Goal: Task Accomplishment & Management: Use online tool/utility

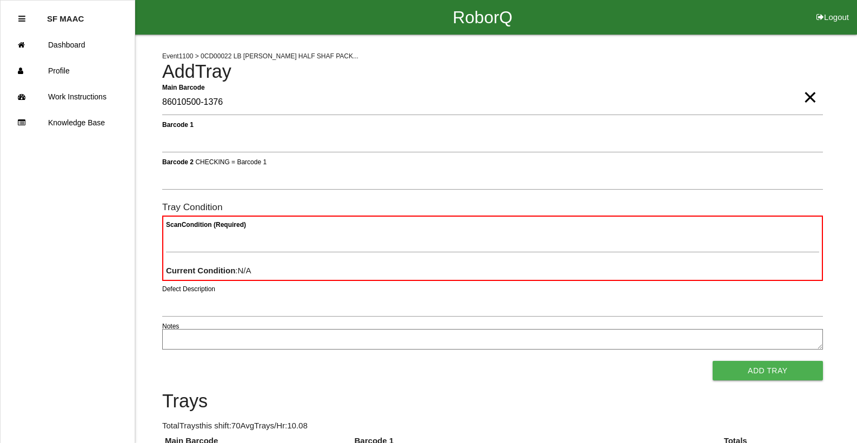
type Barcode "86010500-1376"
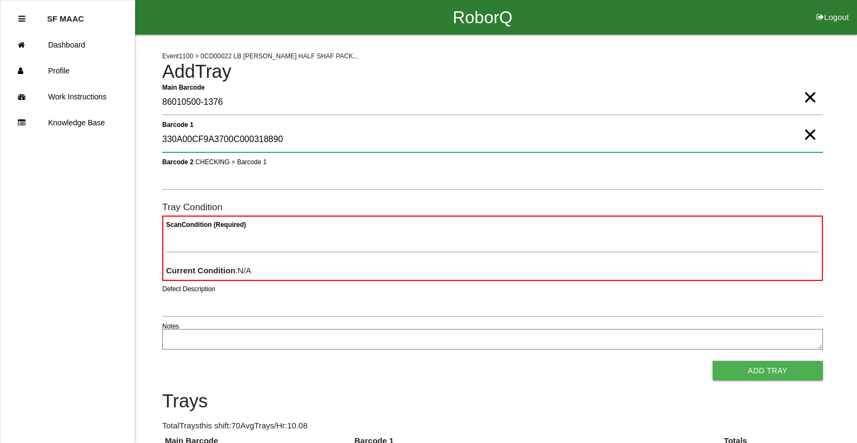
type 1 "330A00CF9A3700C000318890"
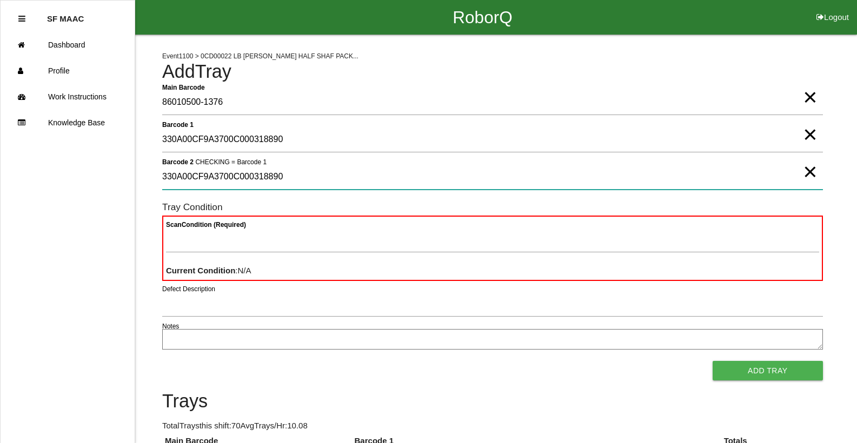
type 2 "330A00CF9A3700C000318890"
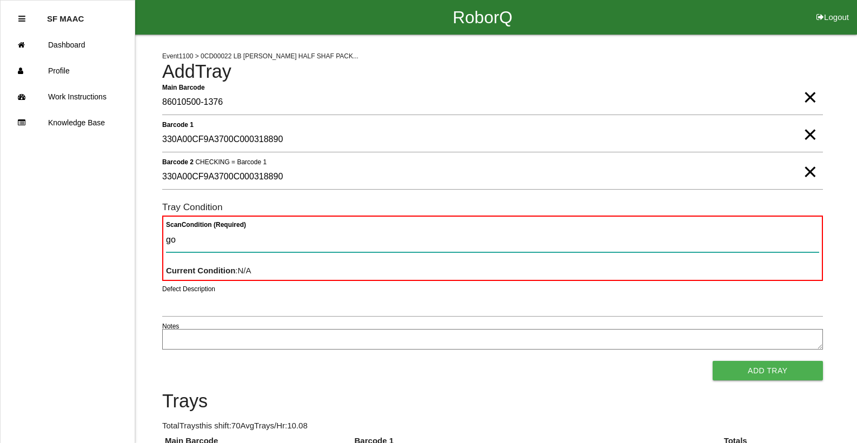
type Condition "goo"
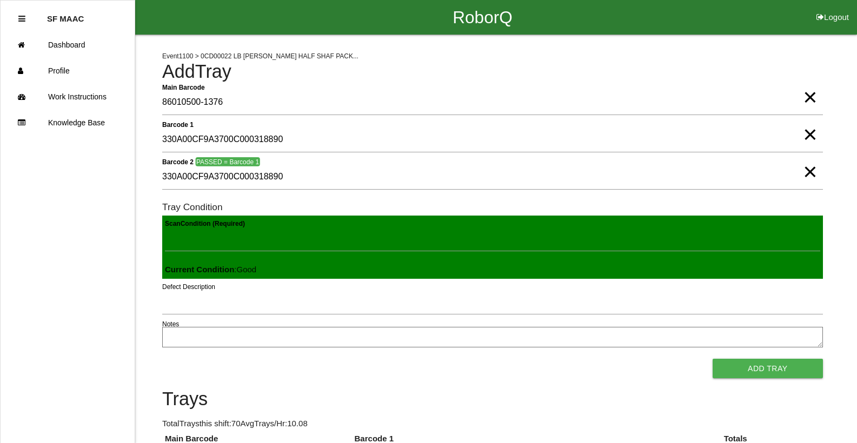
click at [712, 359] on button "Add Tray" at bounding box center [767, 368] width 110 height 19
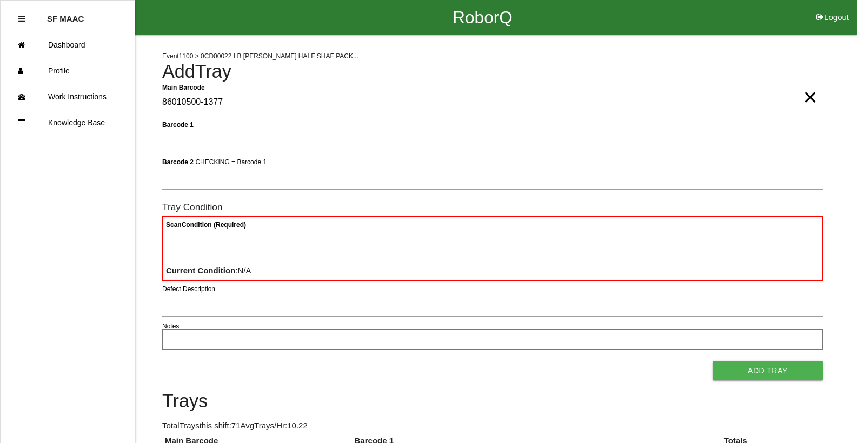
type Barcode "86010500-1377"
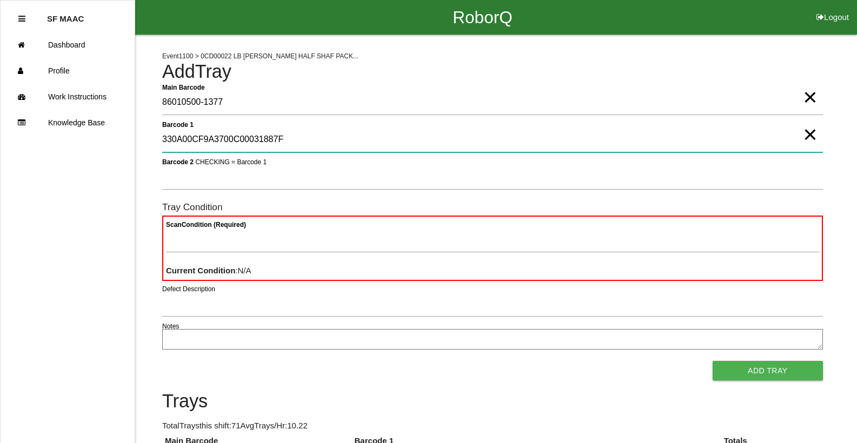
type 1 "330A00CF9A3700C00031887F"
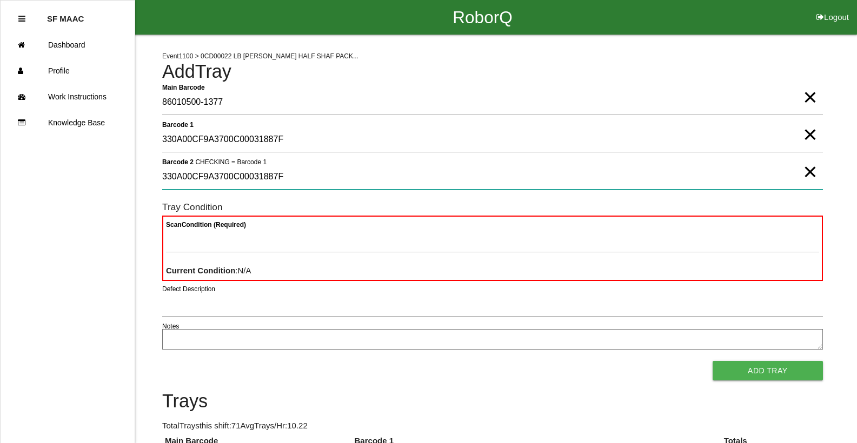
type 2 "330A00CF9A3700C00031887F"
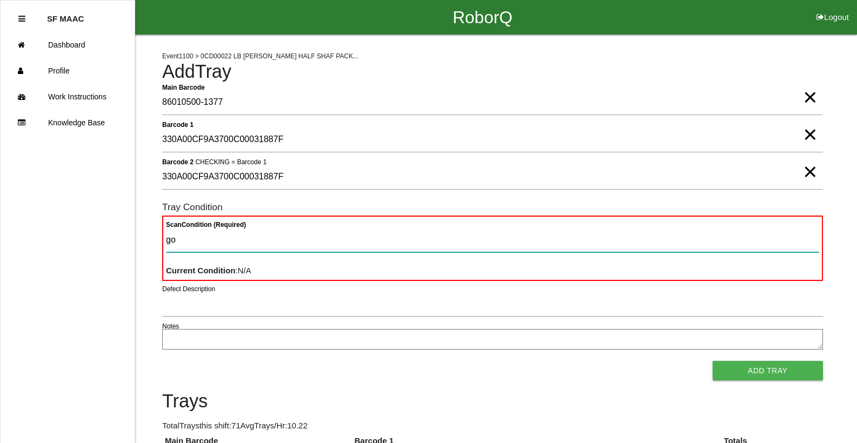
type Condition "goo"
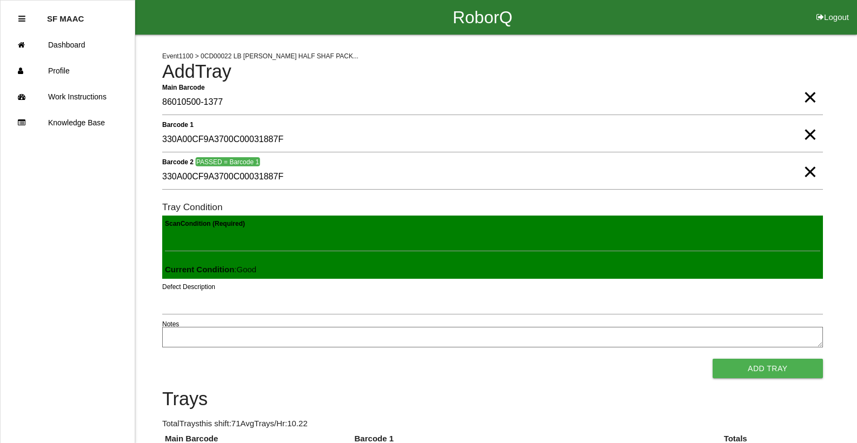
click at [712, 359] on button "Add Tray" at bounding box center [767, 368] width 110 height 19
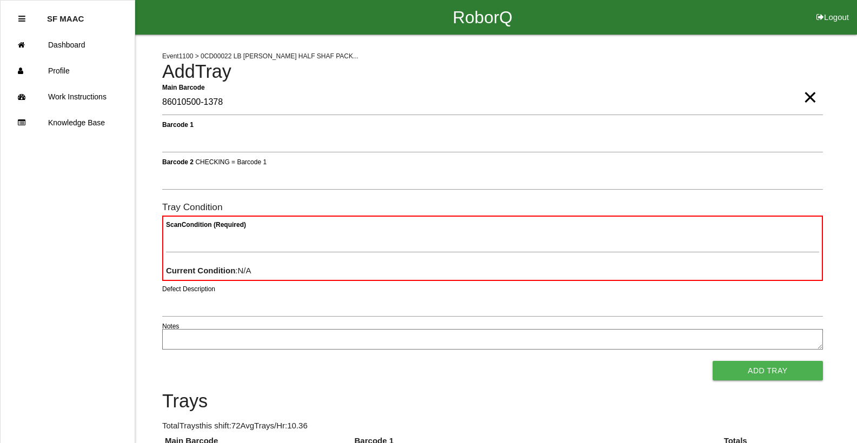
type Barcode "86010500-1378"
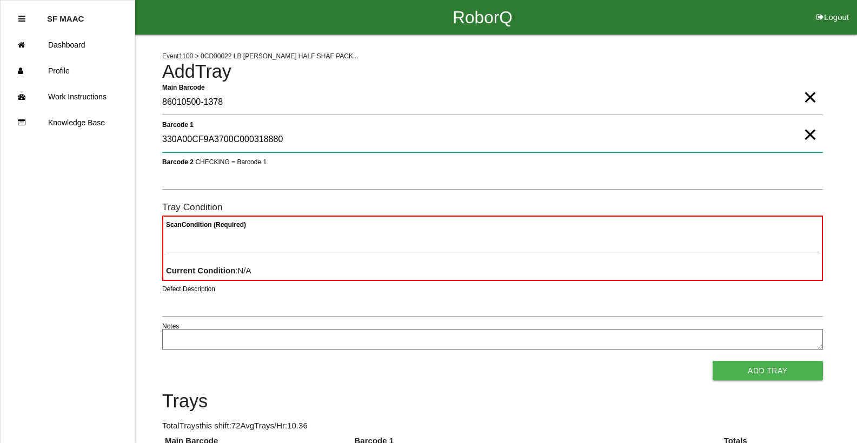
type 1 "330A00CF9A3700C000318880"
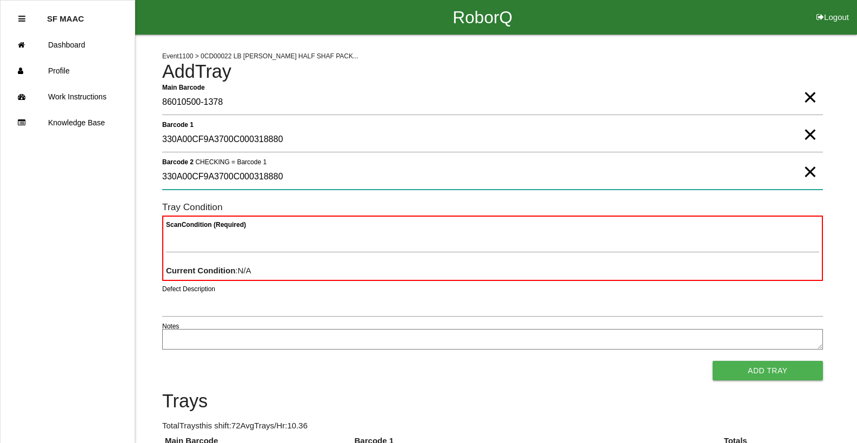
type 2 "330A00CF9A3700C000318880"
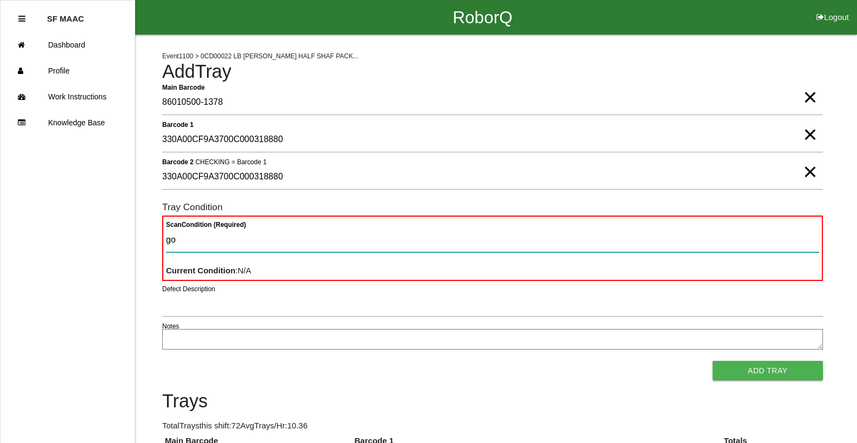
type Condition "goo"
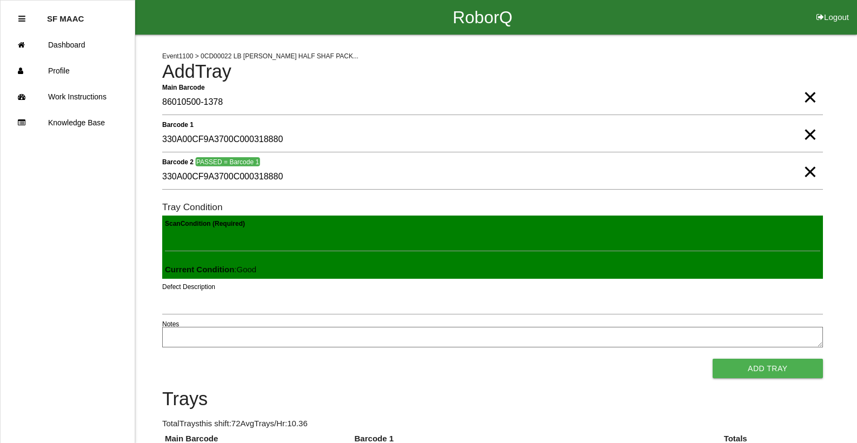
click at [712, 359] on button "Add Tray" at bounding box center [767, 368] width 110 height 19
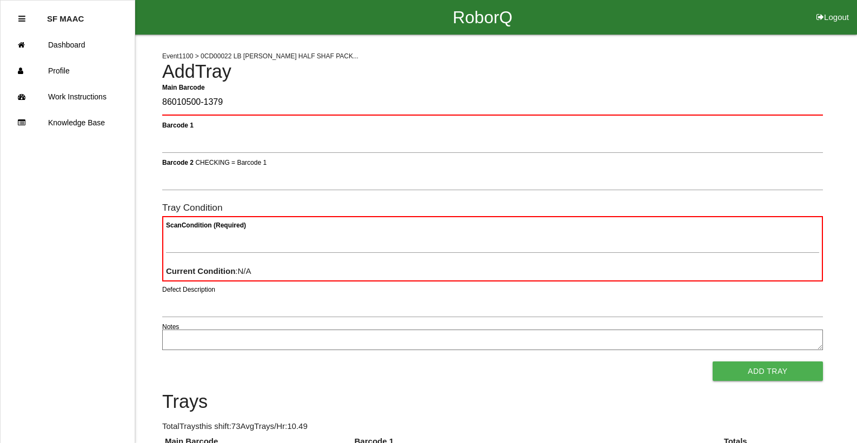
type Barcode "86010500-1379"
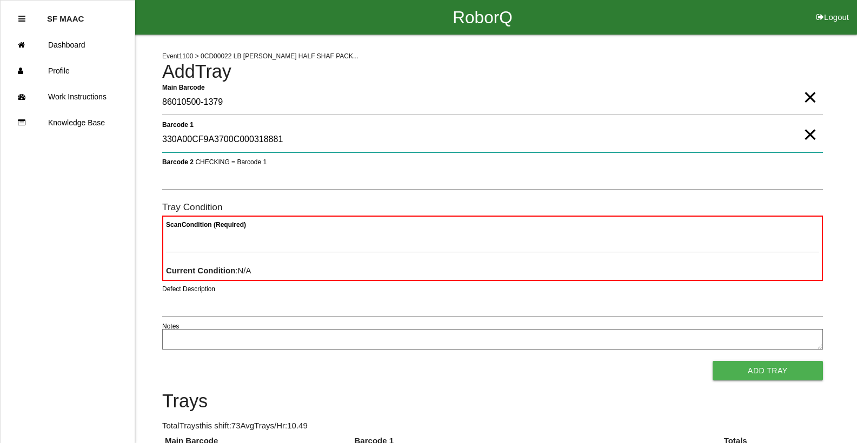
type 1 "330A00CF9A3700C000318881"
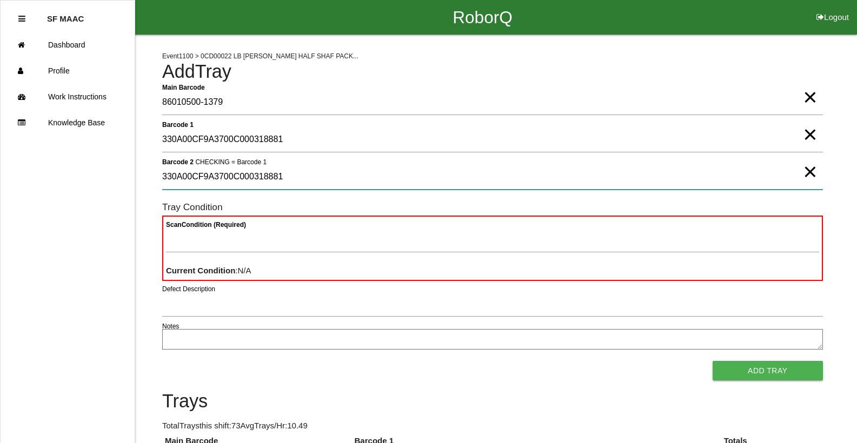
type 2 "330A00CF9A3700C000318881"
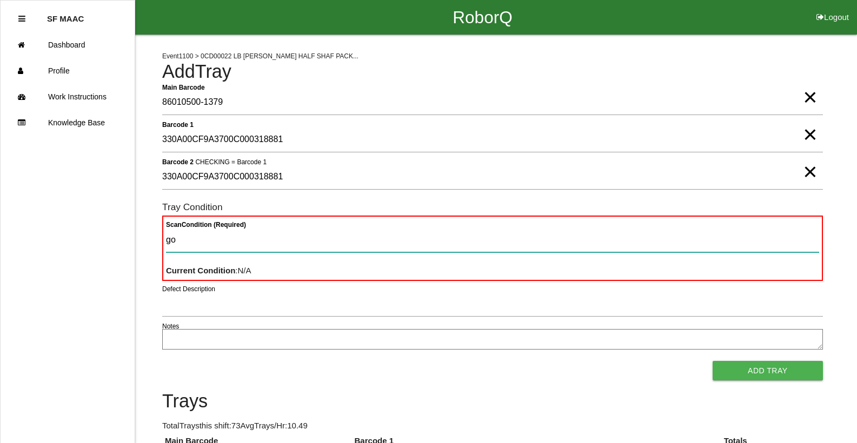
type Condition "goo"
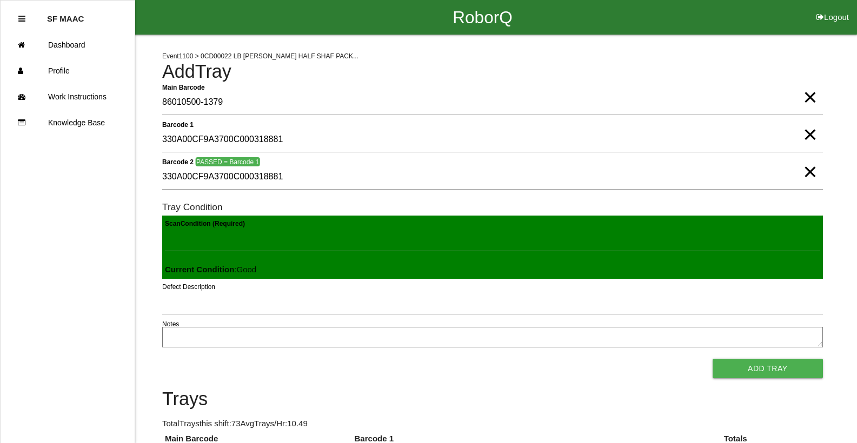
click at [712, 359] on button "Add Tray" at bounding box center [767, 368] width 110 height 19
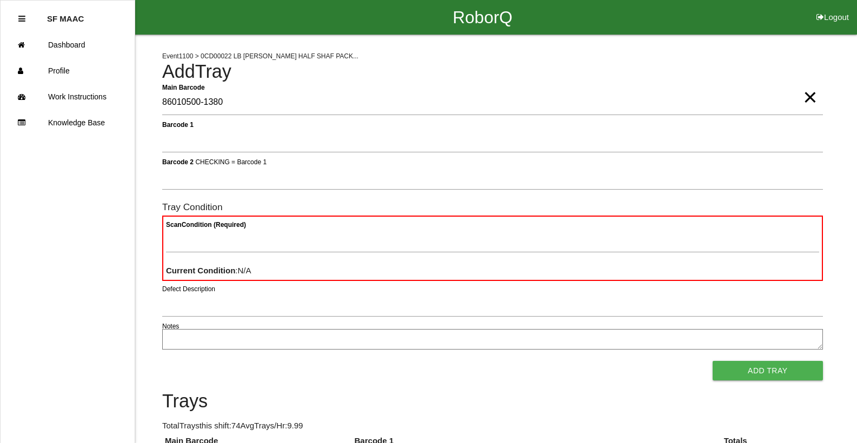
type Barcode "86010500-1380"
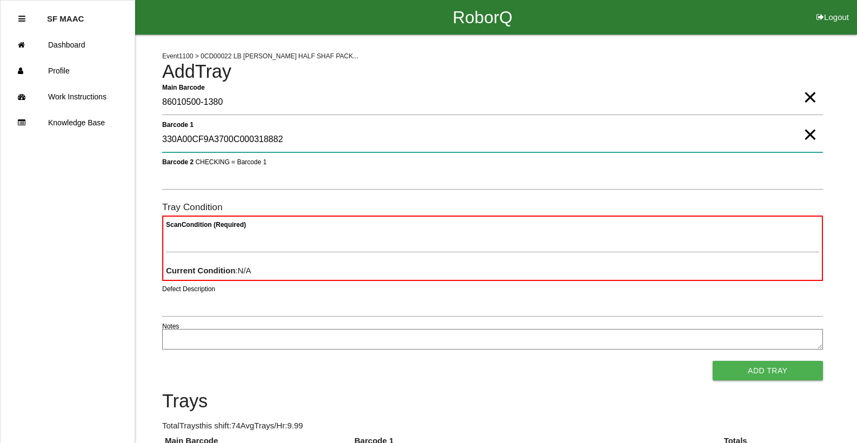
type 1 "330A00CF9A3700C000318882"
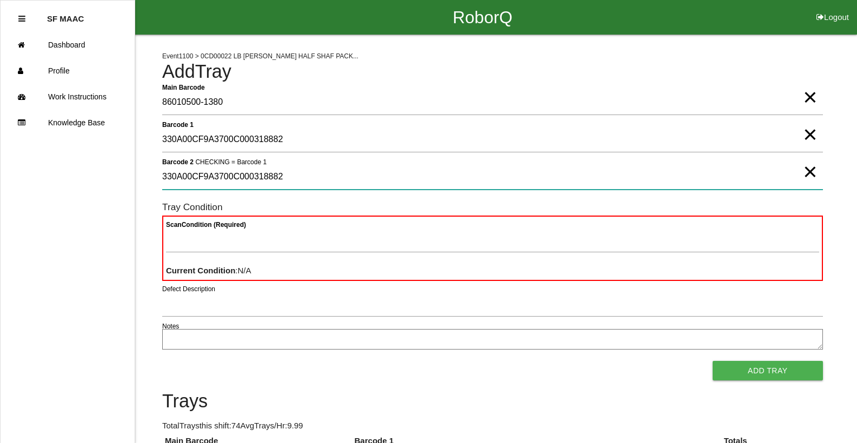
type 2 "330A00CF9A3700C000318882"
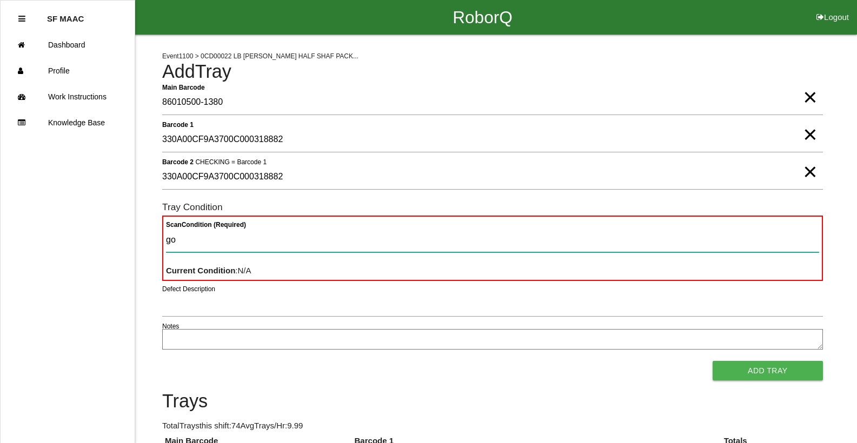
type Condition "goo"
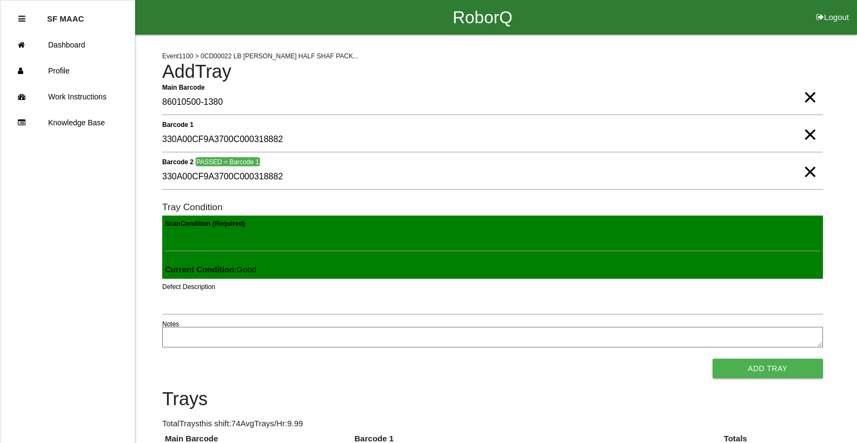
click at [712, 359] on button "Add Tray" at bounding box center [767, 368] width 110 height 19
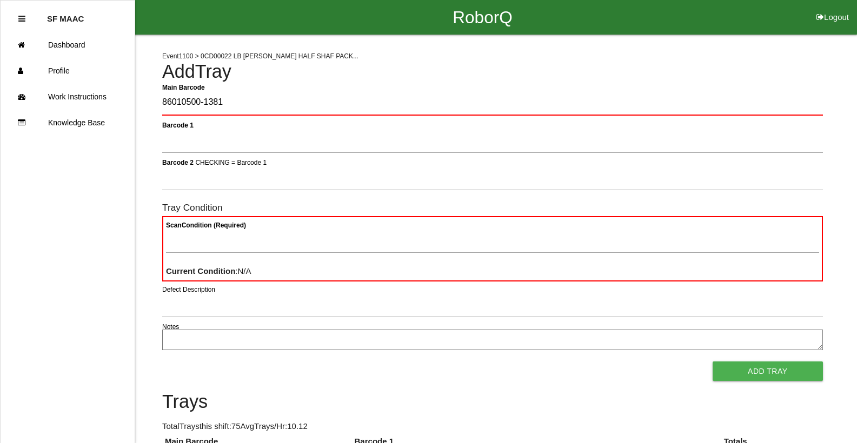
type Barcode "86010500-1381"
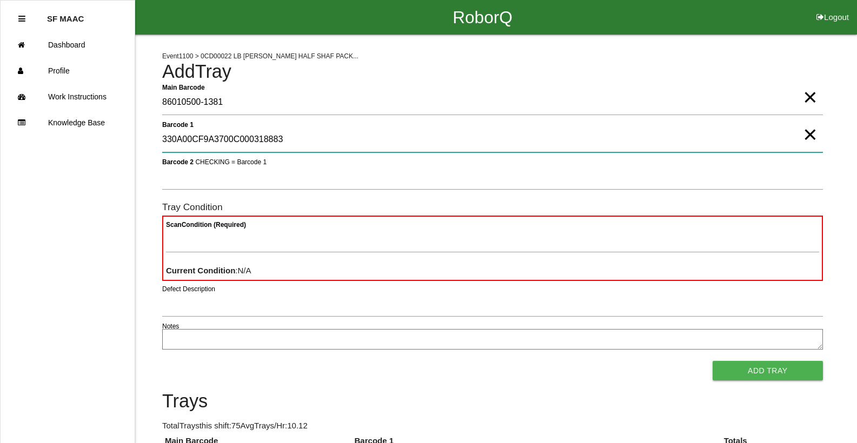
type 1 "330A00CF9A3700C000318883"
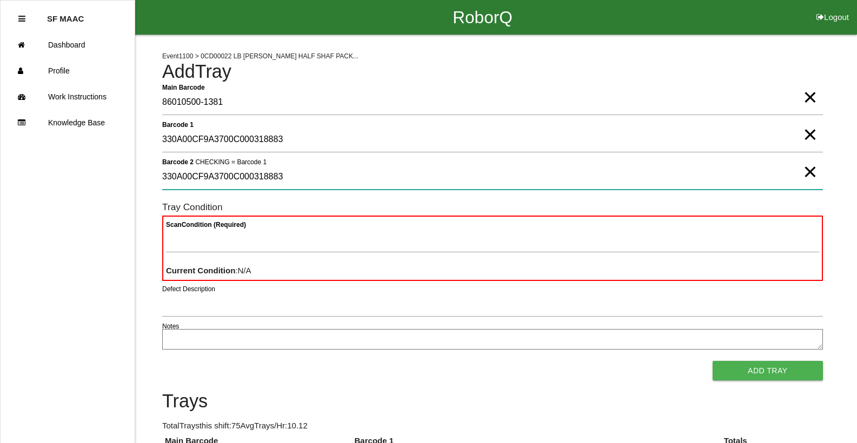
type 2 "330A00CF9A3700C000318883"
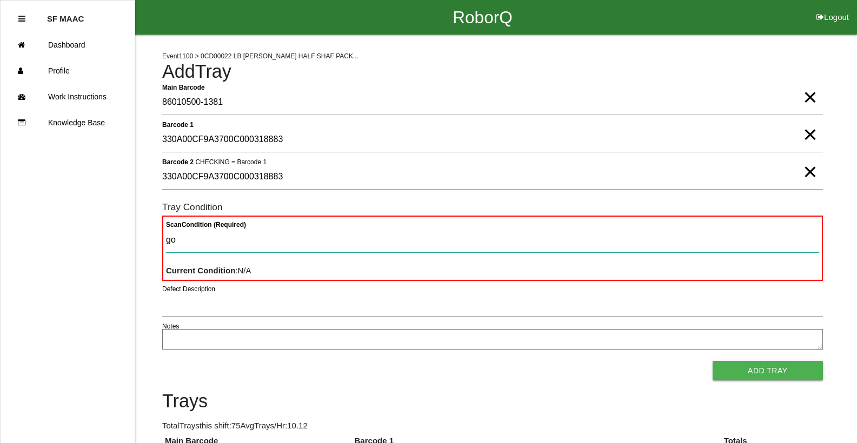
type Condition "goo"
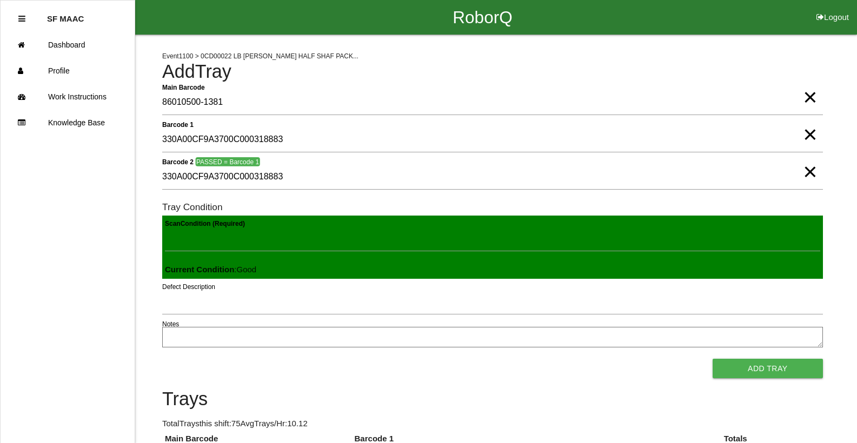
click at [712, 359] on button "Add Tray" at bounding box center [767, 368] width 110 height 19
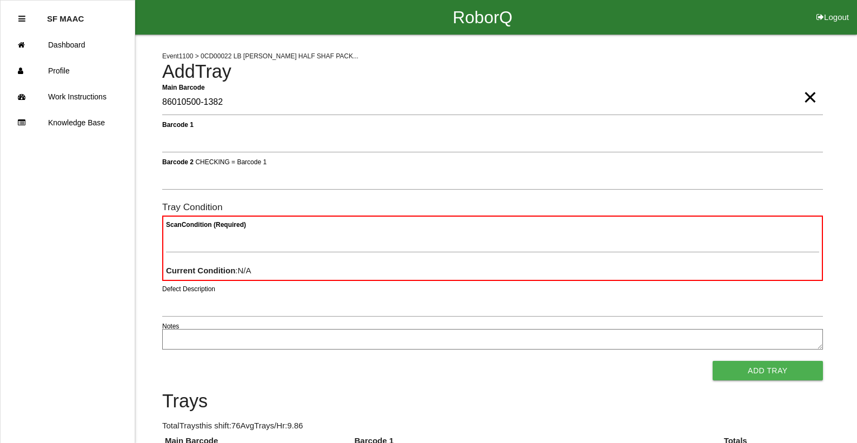
type Barcode "86010500-1382"
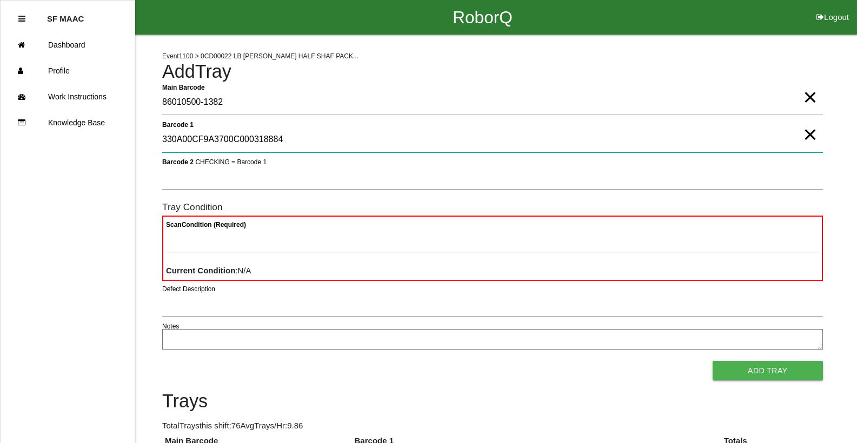
type 1 "330A00CF9A3700C000318884"
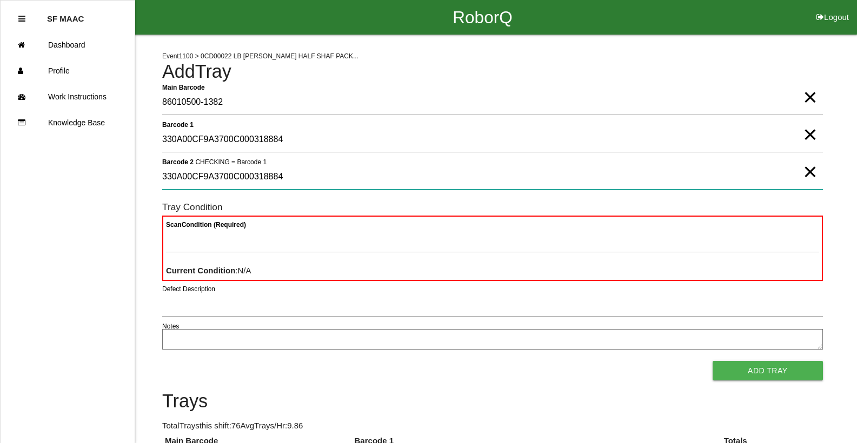
type 2 "330A00CF9A3700C000318884"
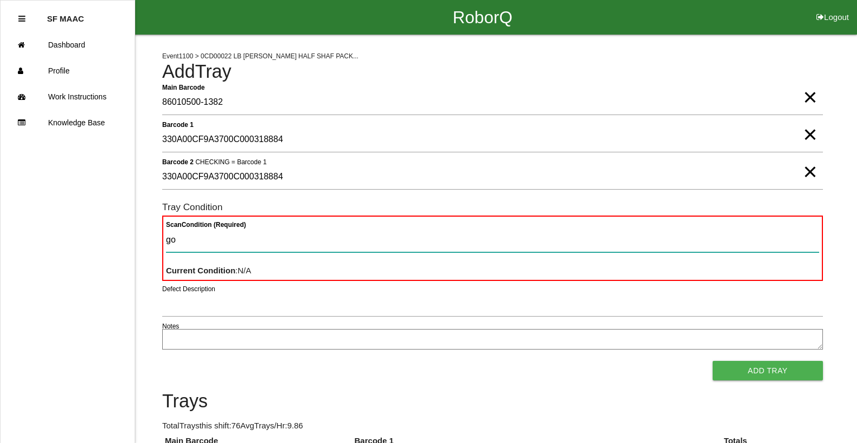
type Condition "goo"
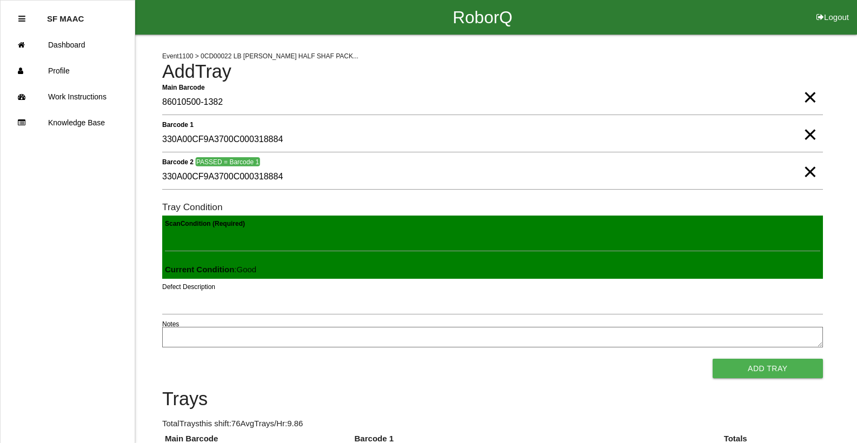
click at [712, 359] on button "Add Tray" at bounding box center [767, 368] width 110 height 19
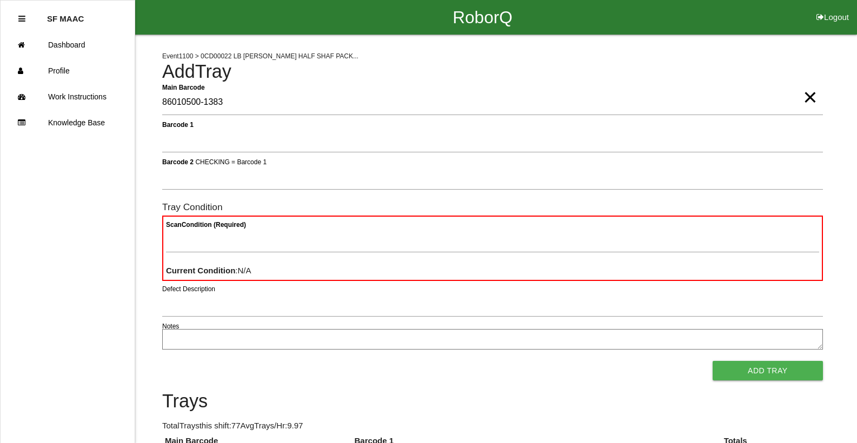
type Barcode "86010500-1383"
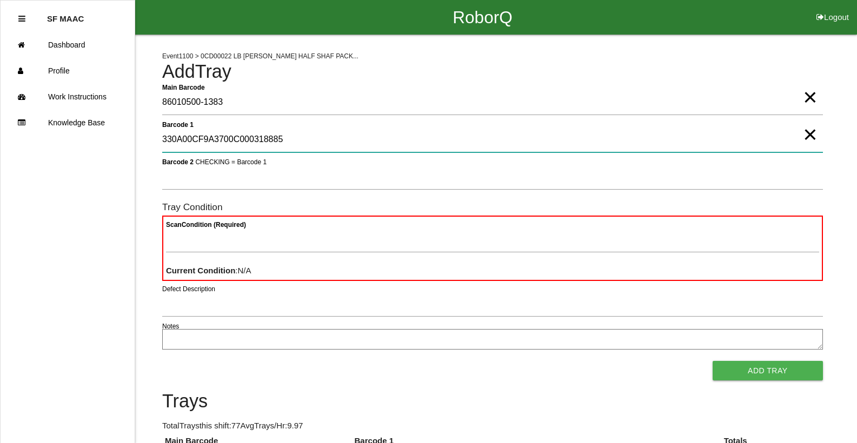
type 1 "330A00CF9A3700C000318885"
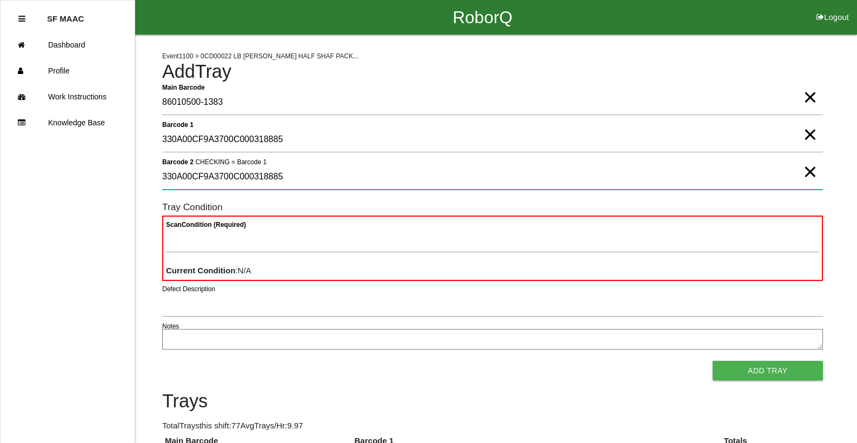
type 2 "330A00CF9A3700C000318885"
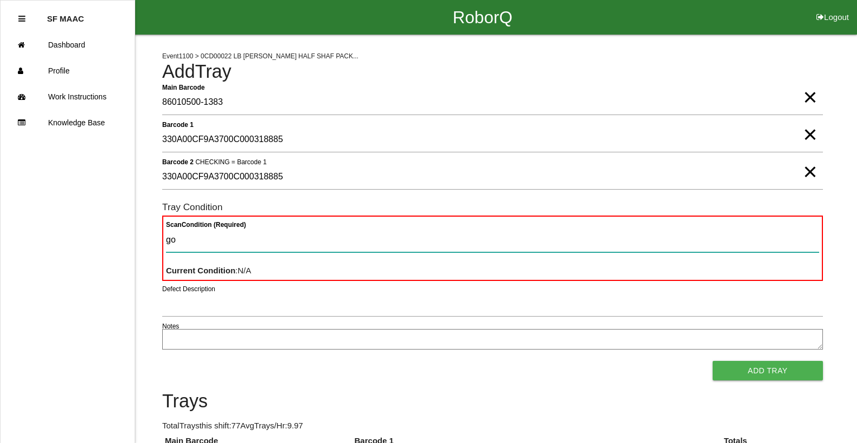
type Condition "goo"
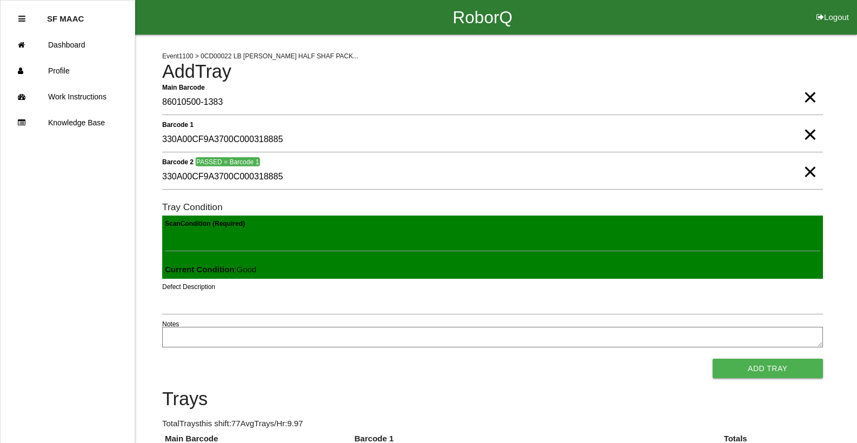
click at [712, 359] on button "Add Tray" at bounding box center [767, 368] width 110 height 19
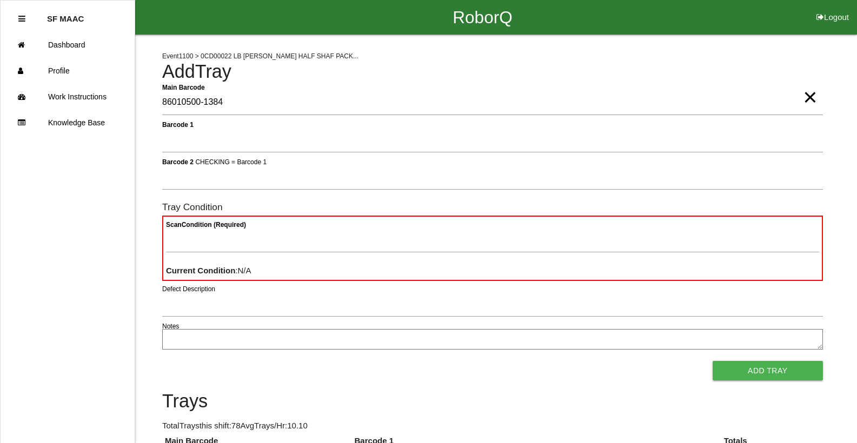
type Barcode "86010500-1384"
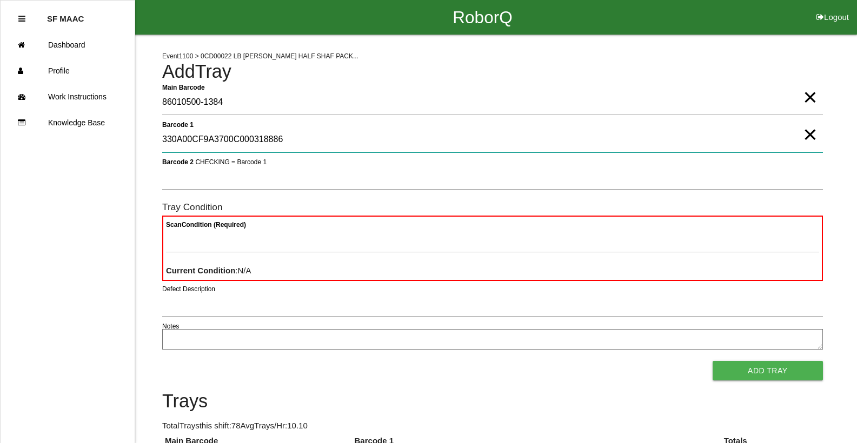
type 1 "330A00CF9A3700C000318886"
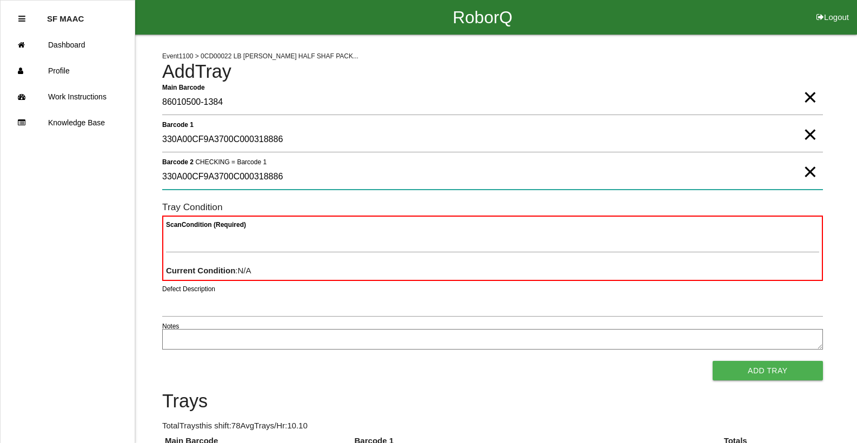
type 2 "330A00CF9A3700C000318886"
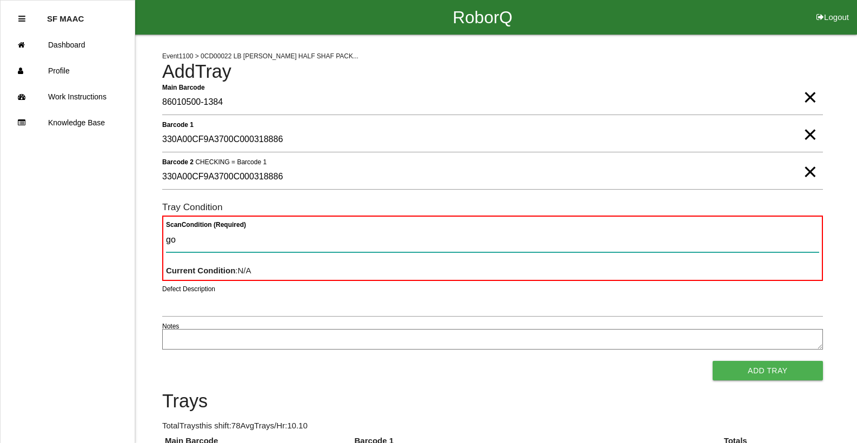
type Condition "goo"
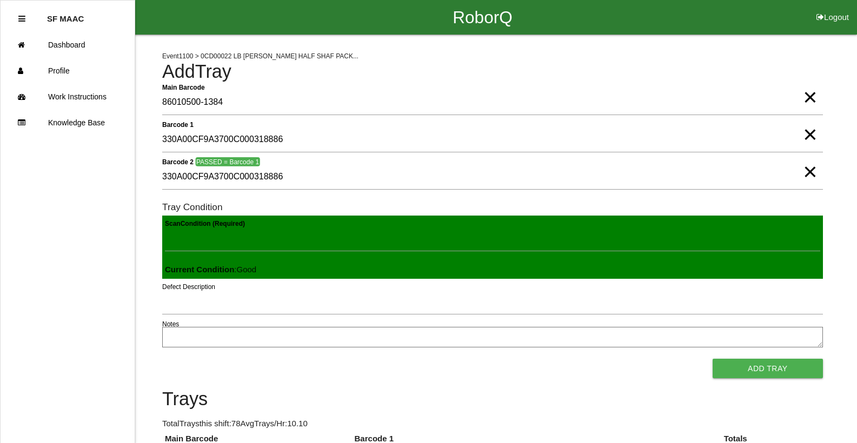
click at [712, 359] on button "Add Tray" at bounding box center [767, 368] width 110 height 19
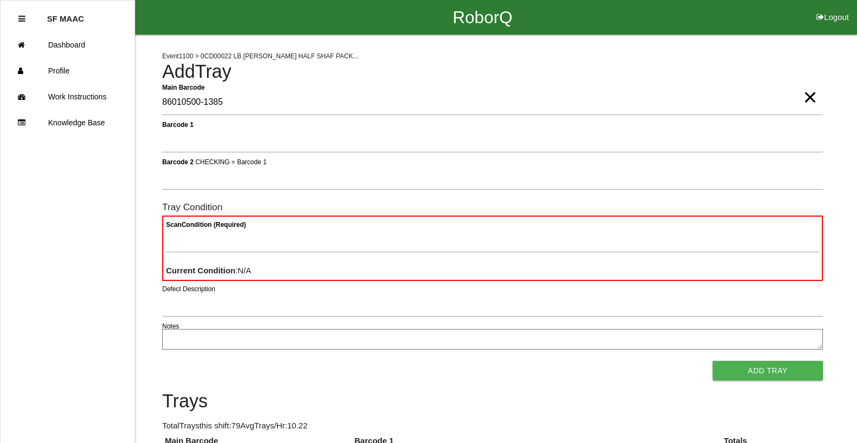
type Barcode "86010500-1385"
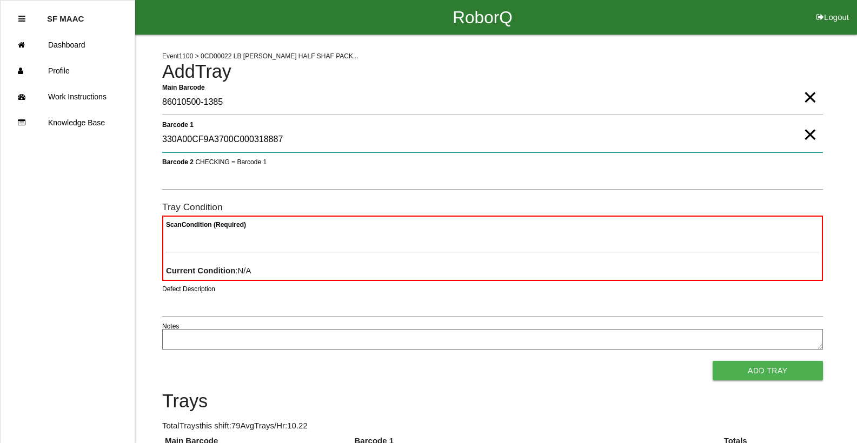
type 1 "330A00CF9A3700C000318887"
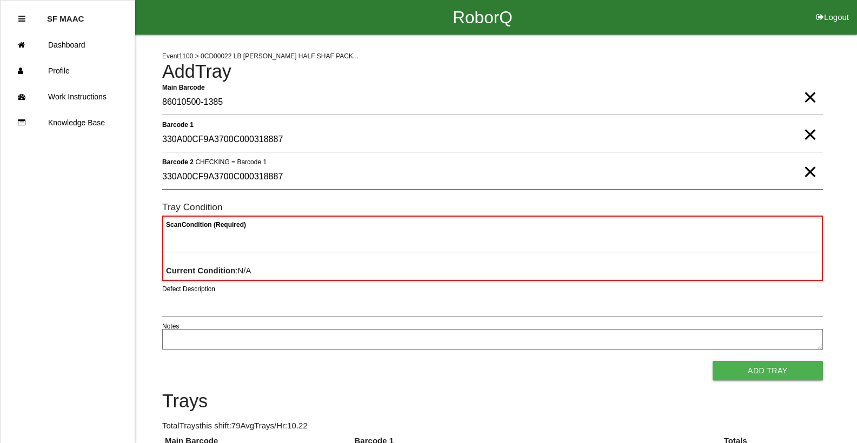
type 2 "330A00CF9A3700C000318887"
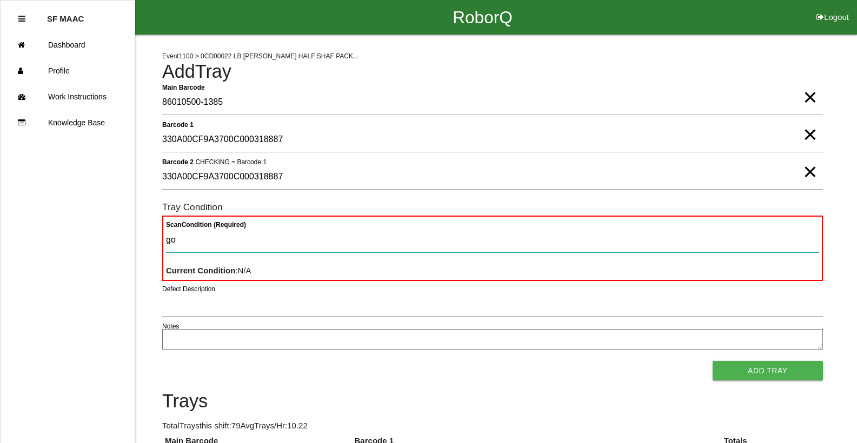
type Condition "goo"
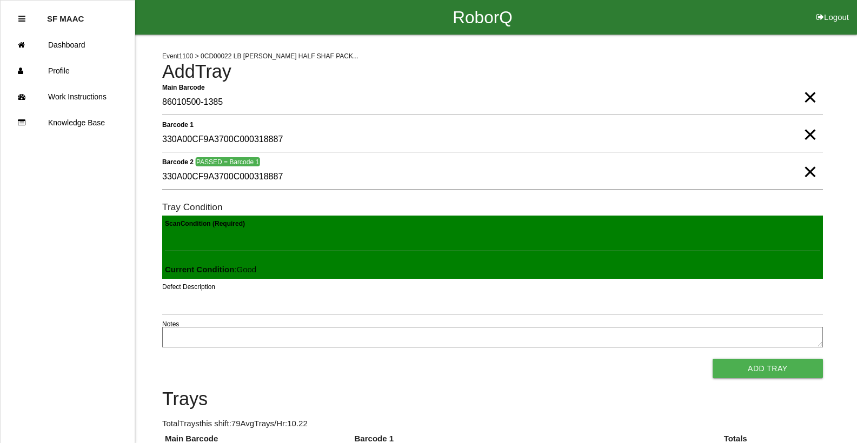
click at [712, 359] on button "Add Tray" at bounding box center [767, 368] width 110 height 19
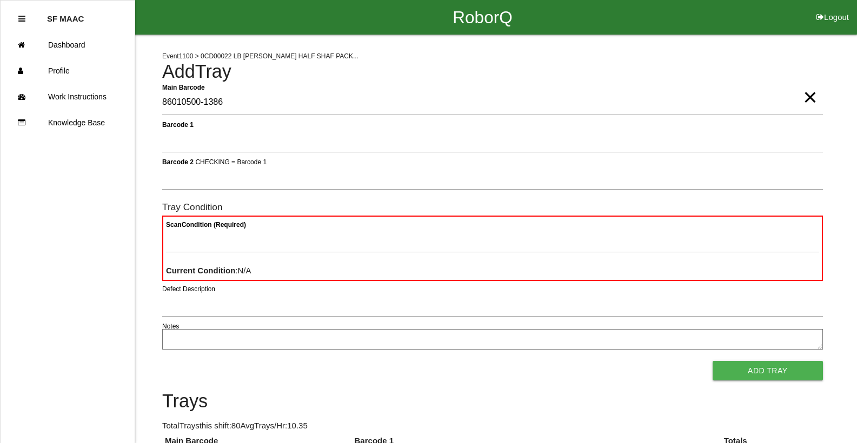
type Barcode "86010500-1386"
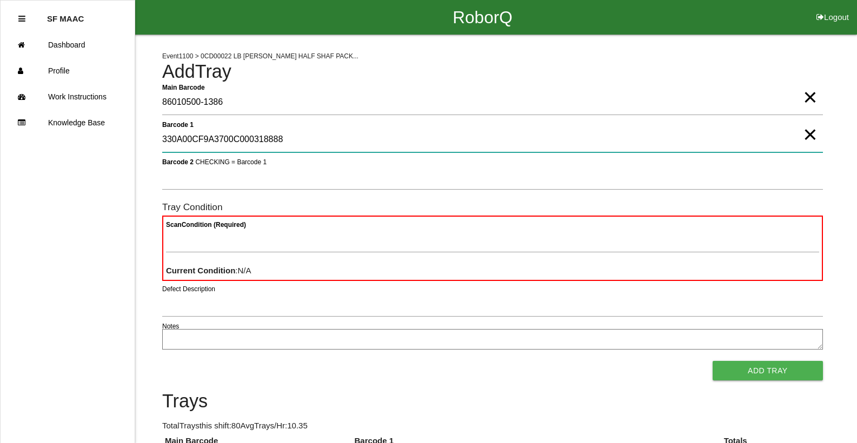
type 1 "330A00CF9A3700C000318888"
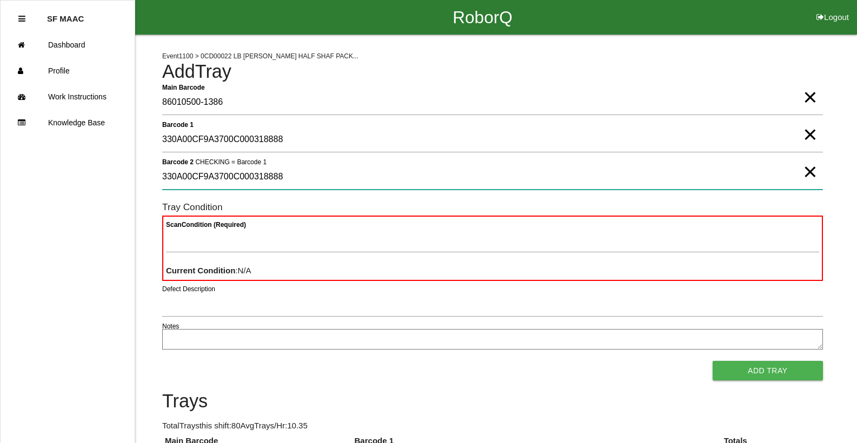
type 2 "330A00CF9A3700C000318888"
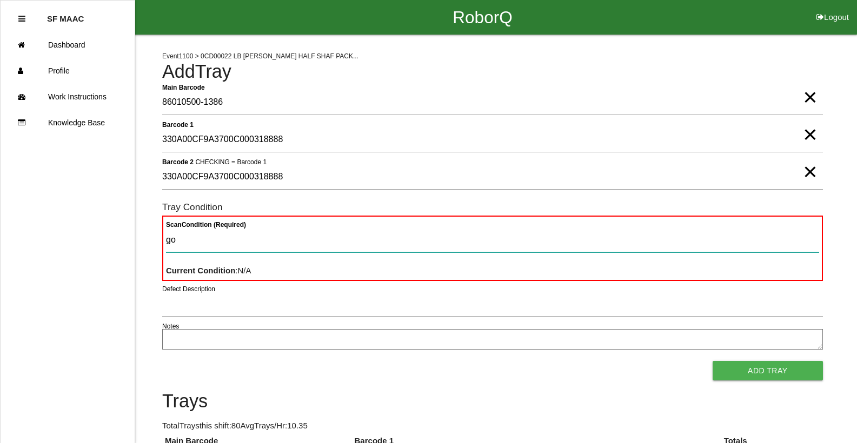
type Condition "goo"
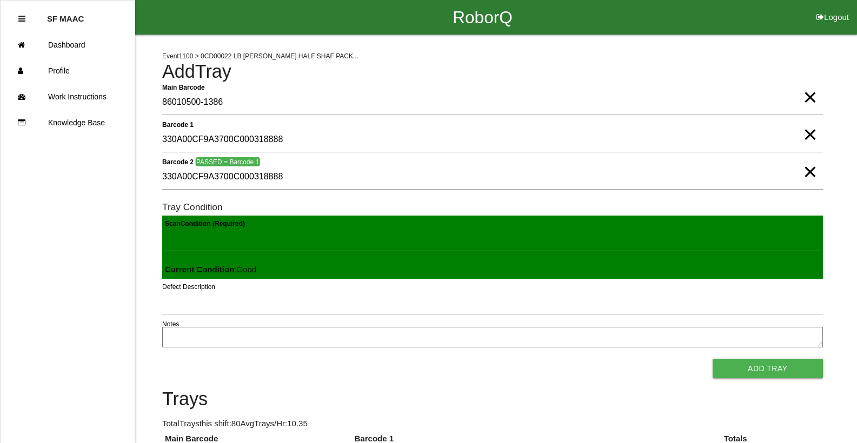
click at [712, 359] on button "Add Tray" at bounding box center [767, 368] width 110 height 19
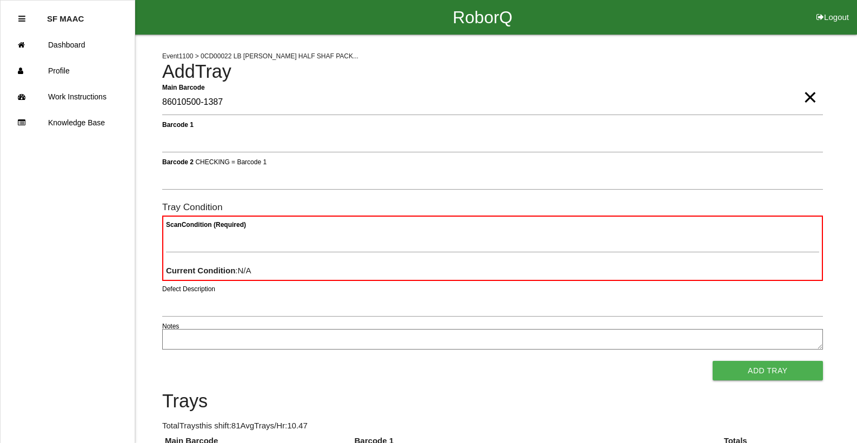
type Barcode "86010500-1387"
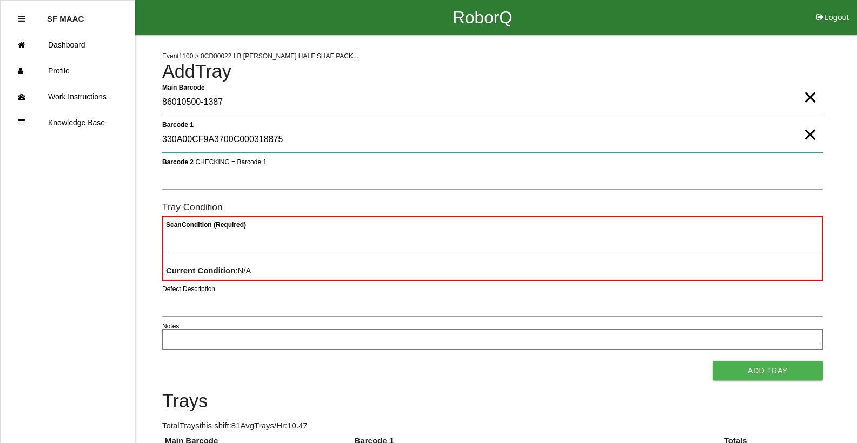
type 1 "330A00CF9A3700C000318875"
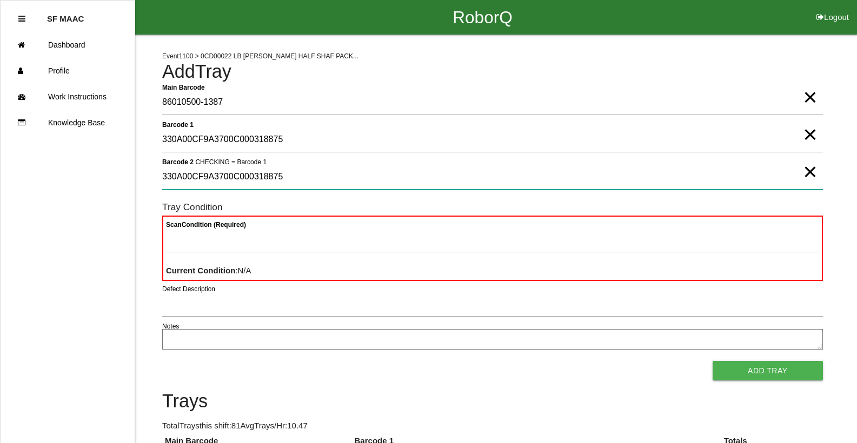
type 2 "330A00CF9A3700C000318875"
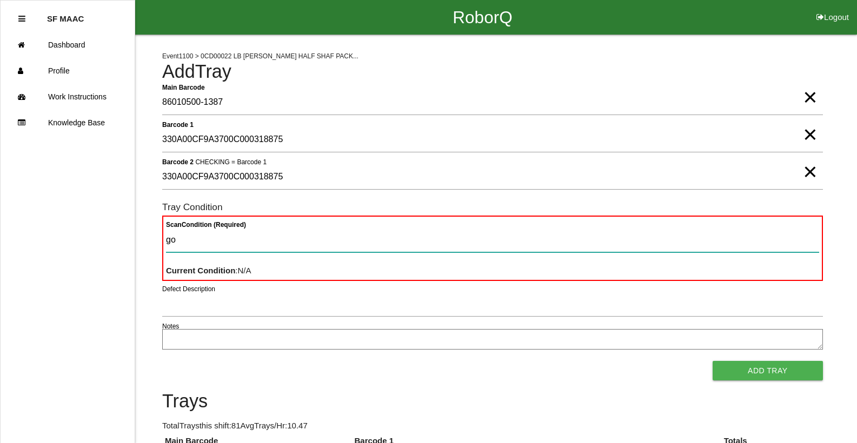
type Condition "goo"
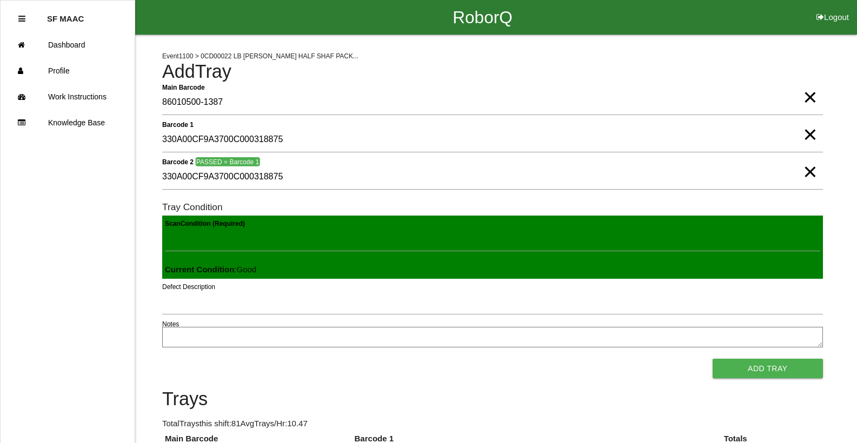
click at [712, 359] on button "Add Tray" at bounding box center [767, 368] width 110 height 19
